Goal: Task Accomplishment & Management: Manage account settings

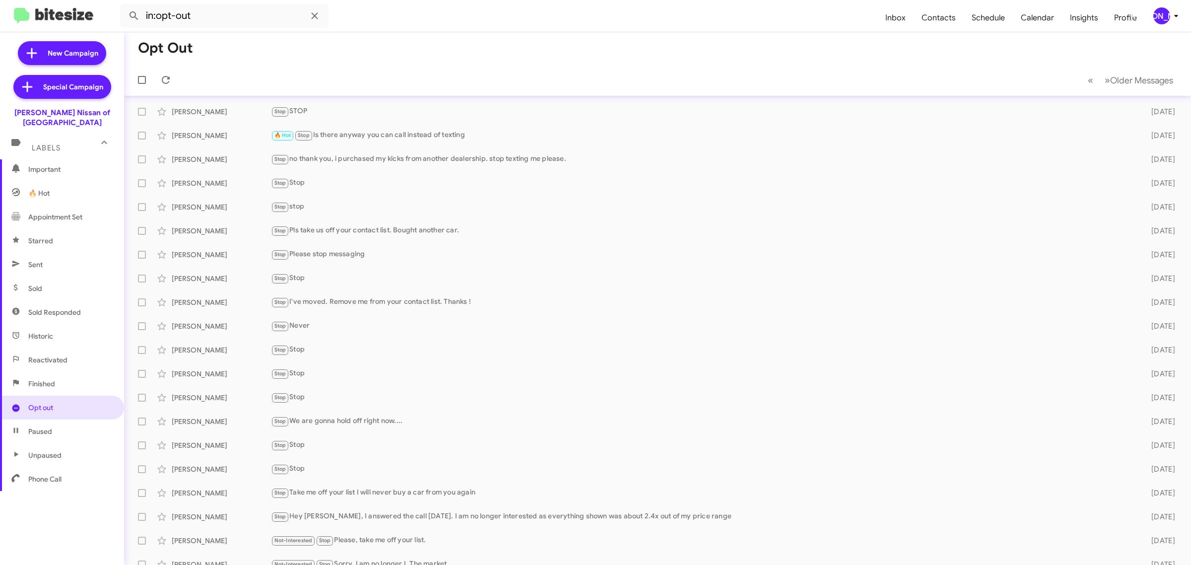
scroll to position [11, 0]
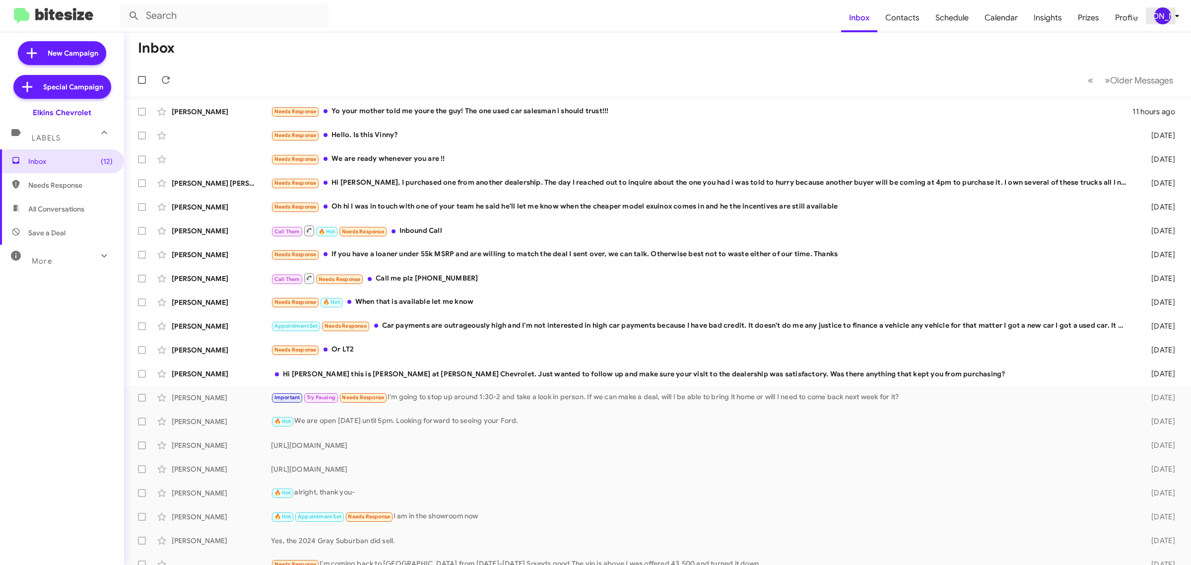
click at [1159, 19] on div "[PERSON_NAME]" at bounding box center [1162, 15] width 17 height 17
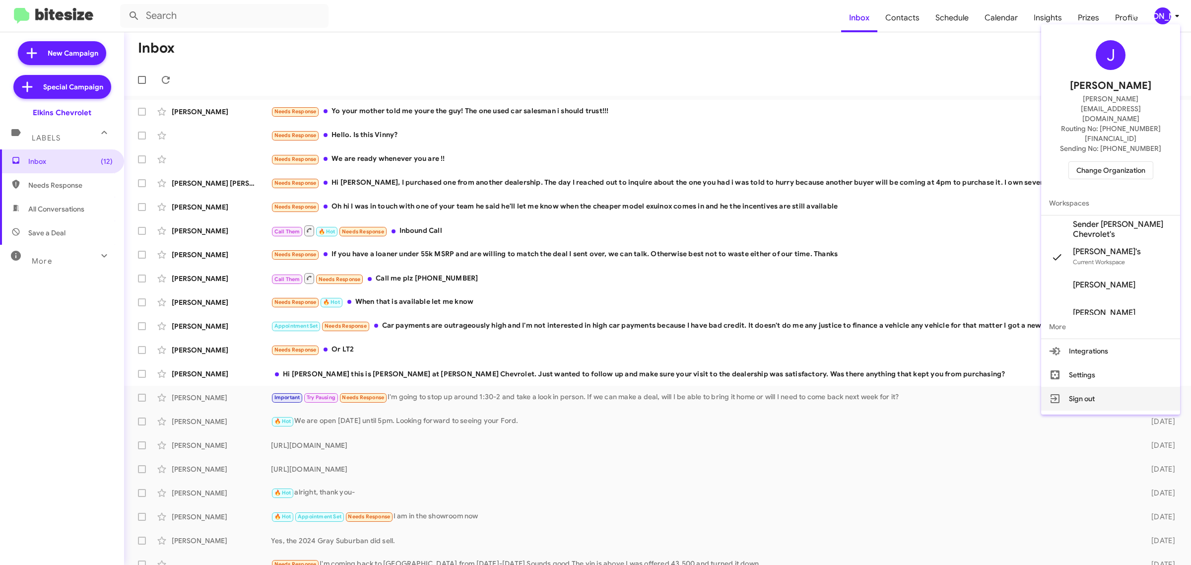
click at [1086, 387] on button "Sign out" at bounding box center [1110, 399] width 139 height 24
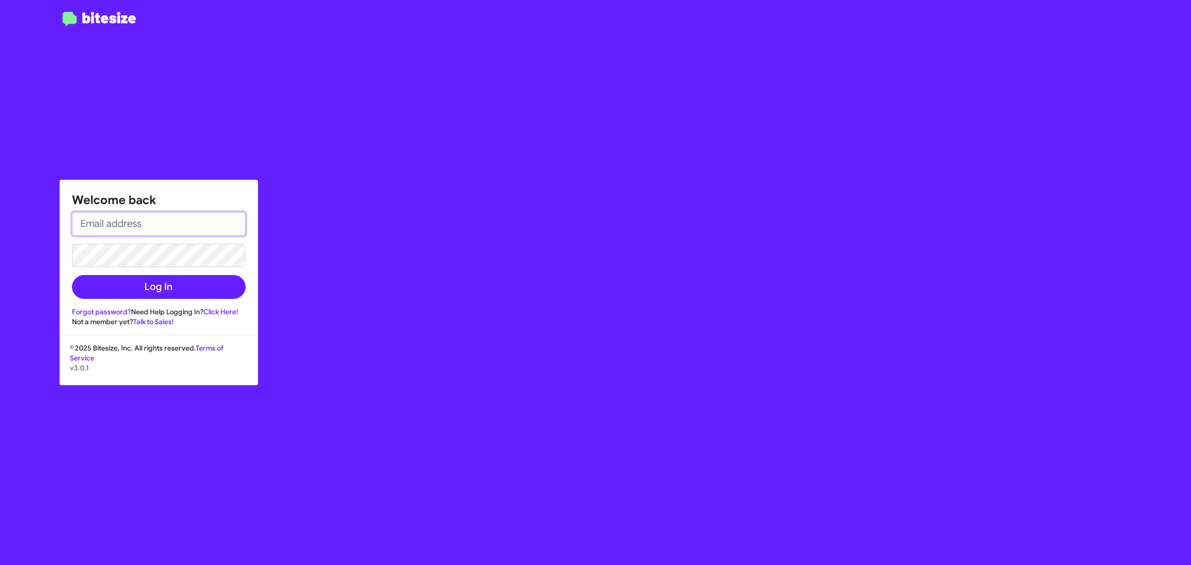
type input "[EMAIL_ADDRESS][DOMAIN_NAME]"
click at [113, 295] on button "Log In" at bounding box center [159, 287] width 174 height 24
